Goal: Transaction & Acquisition: Purchase product/service

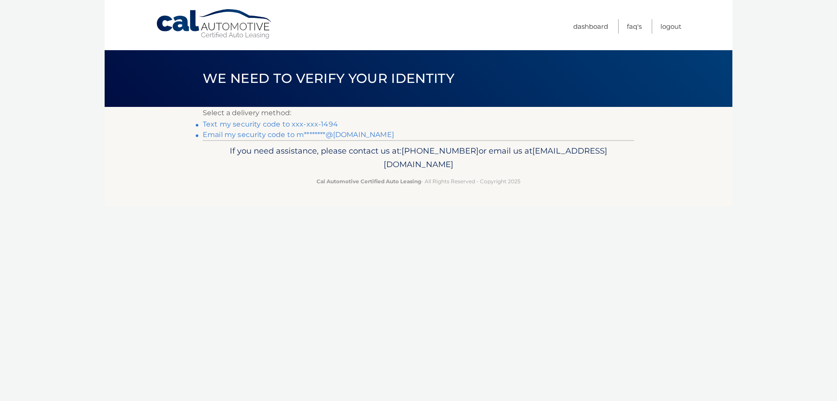
click at [287, 124] on link "Text my security code to xxx-xxx-1494" at bounding box center [270, 124] width 135 height 8
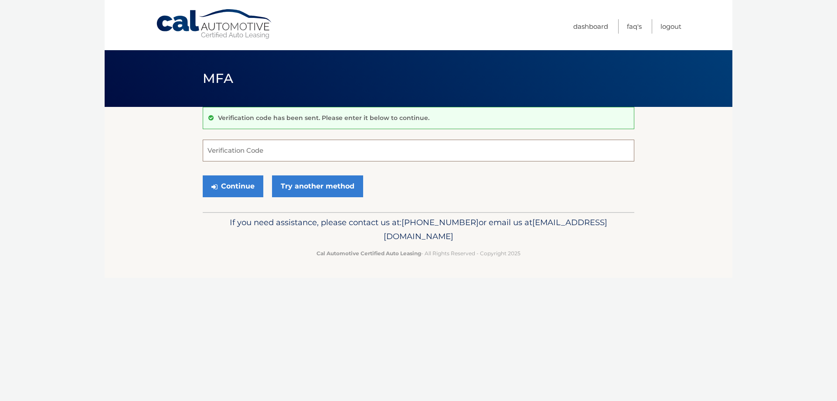
click at [210, 149] on input "Verification Code" at bounding box center [418, 150] width 431 height 22
type input "081328"
click at [219, 183] on button "Continue" at bounding box center [233, 186] width 61 height 22
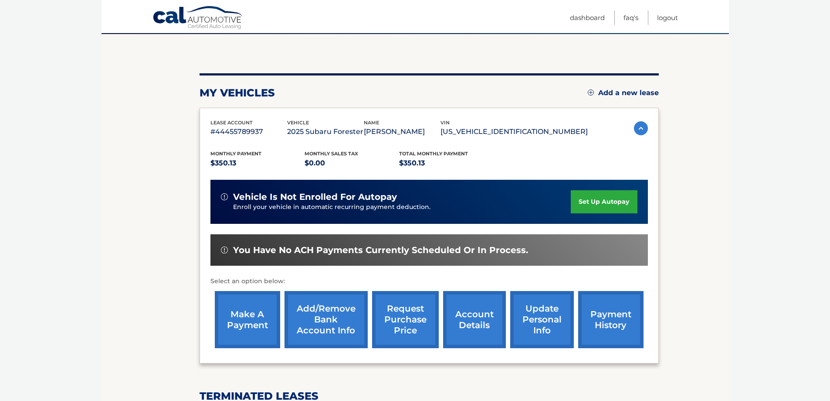
scroll to position [75, 0]
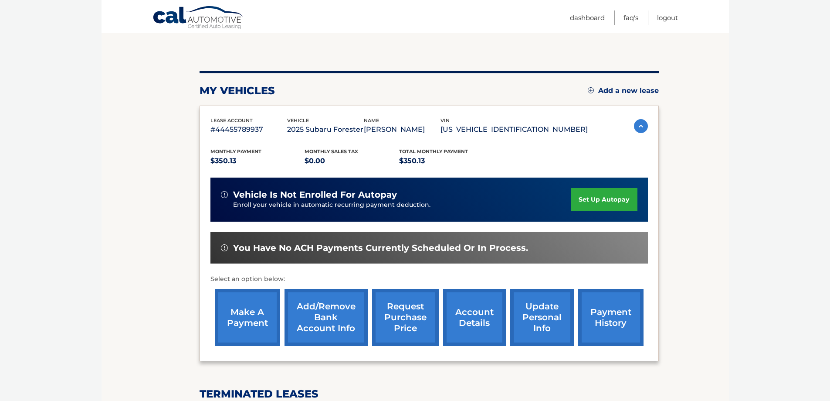
click at [244, 316] on link "make a payment" at bounding box center [247, 316] width 65 height 57
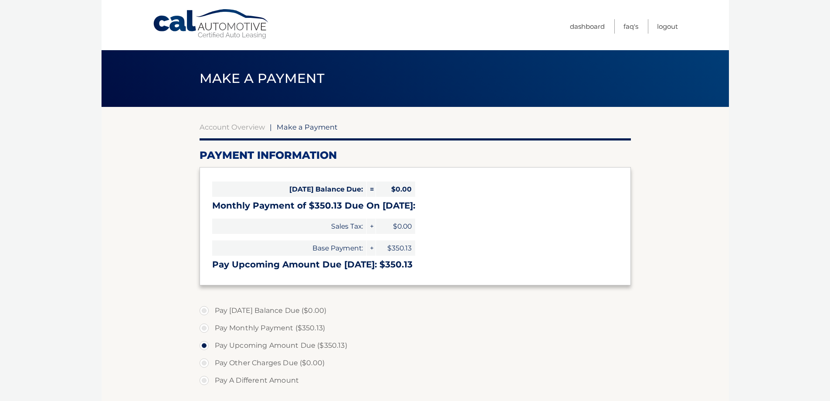
select select "MWU0MzQ2MGQtMjQ1YS00ZjViLThhMzgtNDE0ZDJlNGI5ODU5"
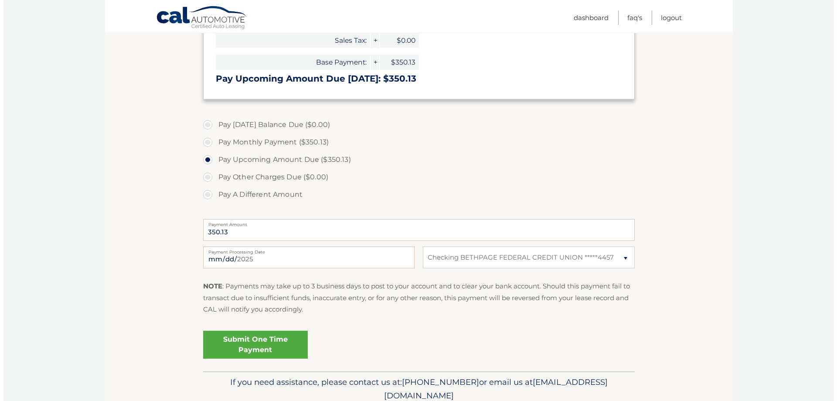
scroll to position [188, 0]
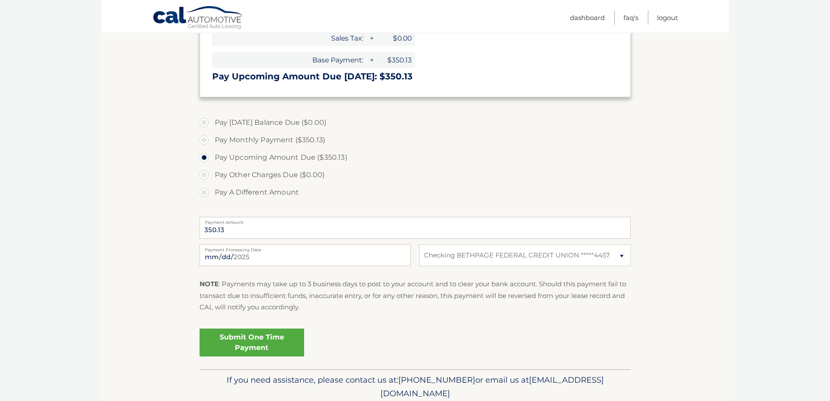
click at [271, 341] on link "Submit One Time Payment" at bounding box center [252, 342] width 105 height 28
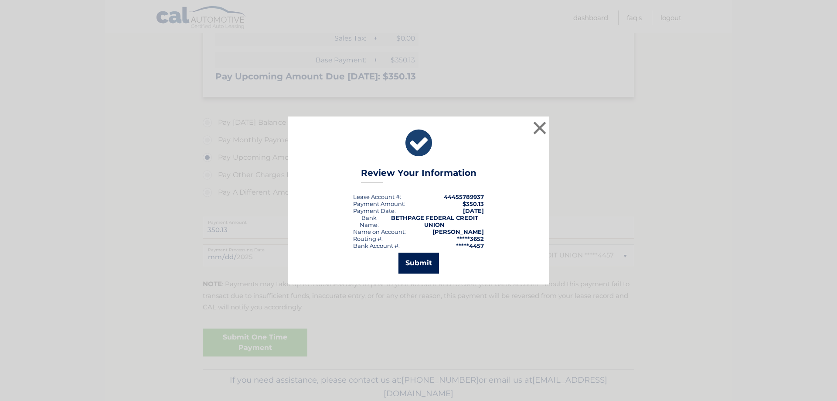
click at [411, 260] on button "Submit" at bounding box center [418, 262] width 41 height 21
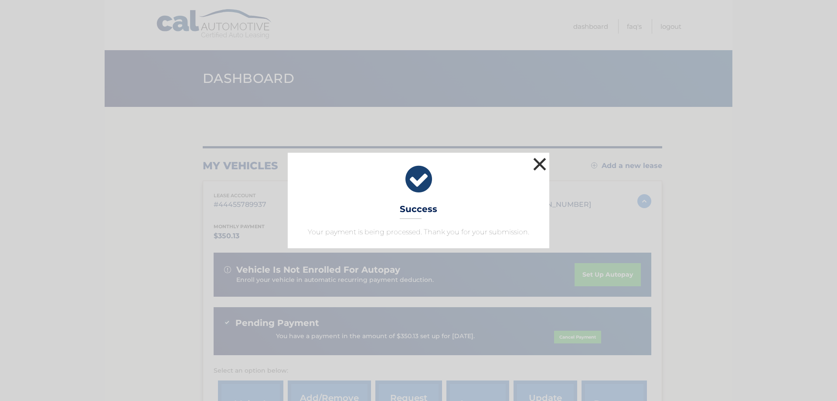
click at [536, 164] on button "×" at bounding box center [539, 163] width 17 height 17
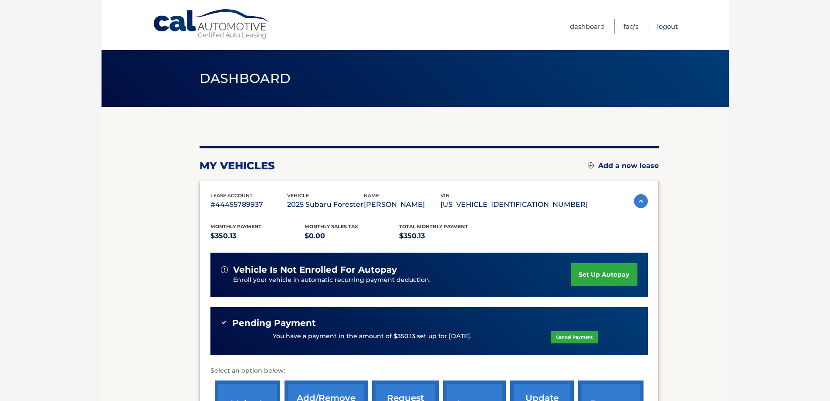
click at [669, 26] on link "Logout" at bounding box center [667, 26] width 21 height 14
